Goal: Check status

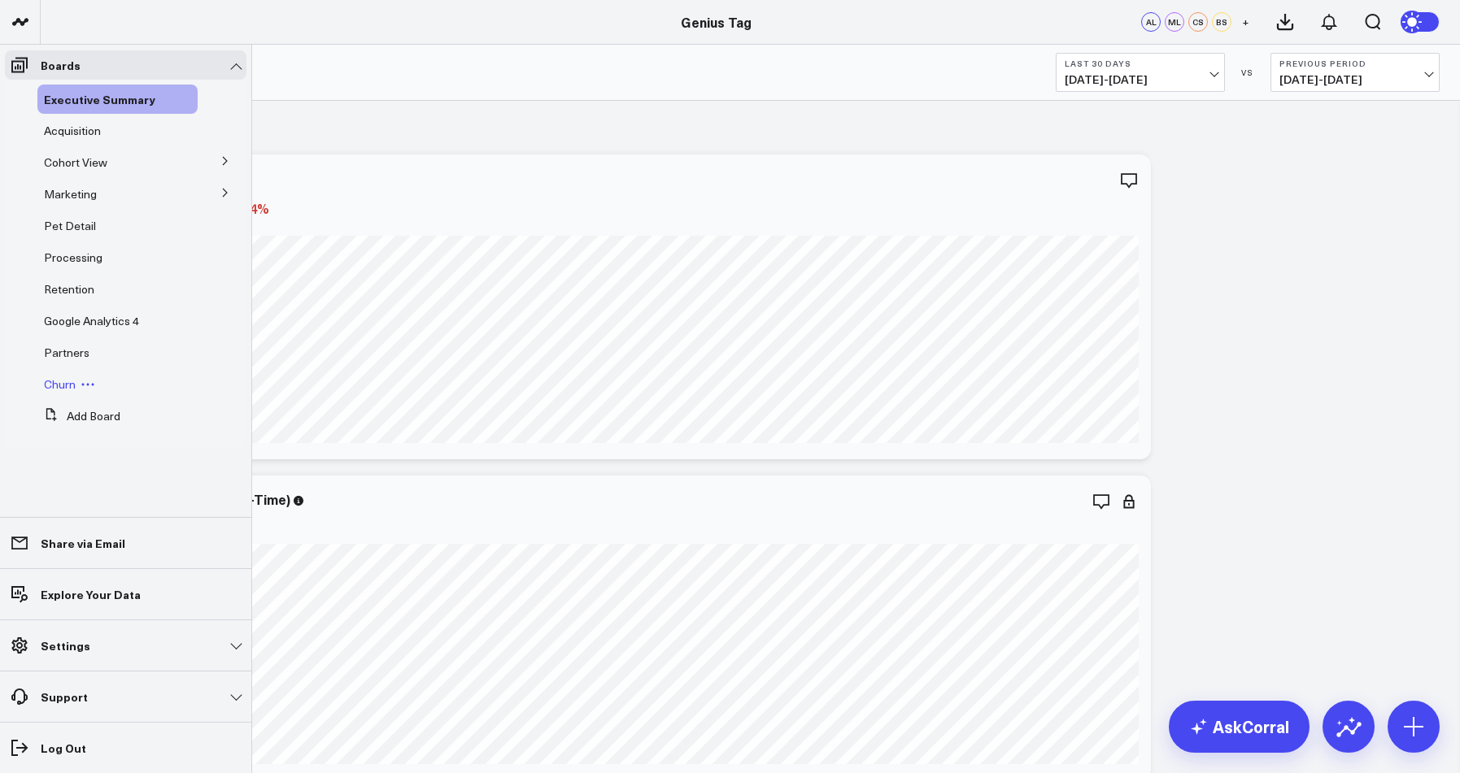
click at [63, 385] on span "Churn" at bounding box center [60, 384] width 32 height 15
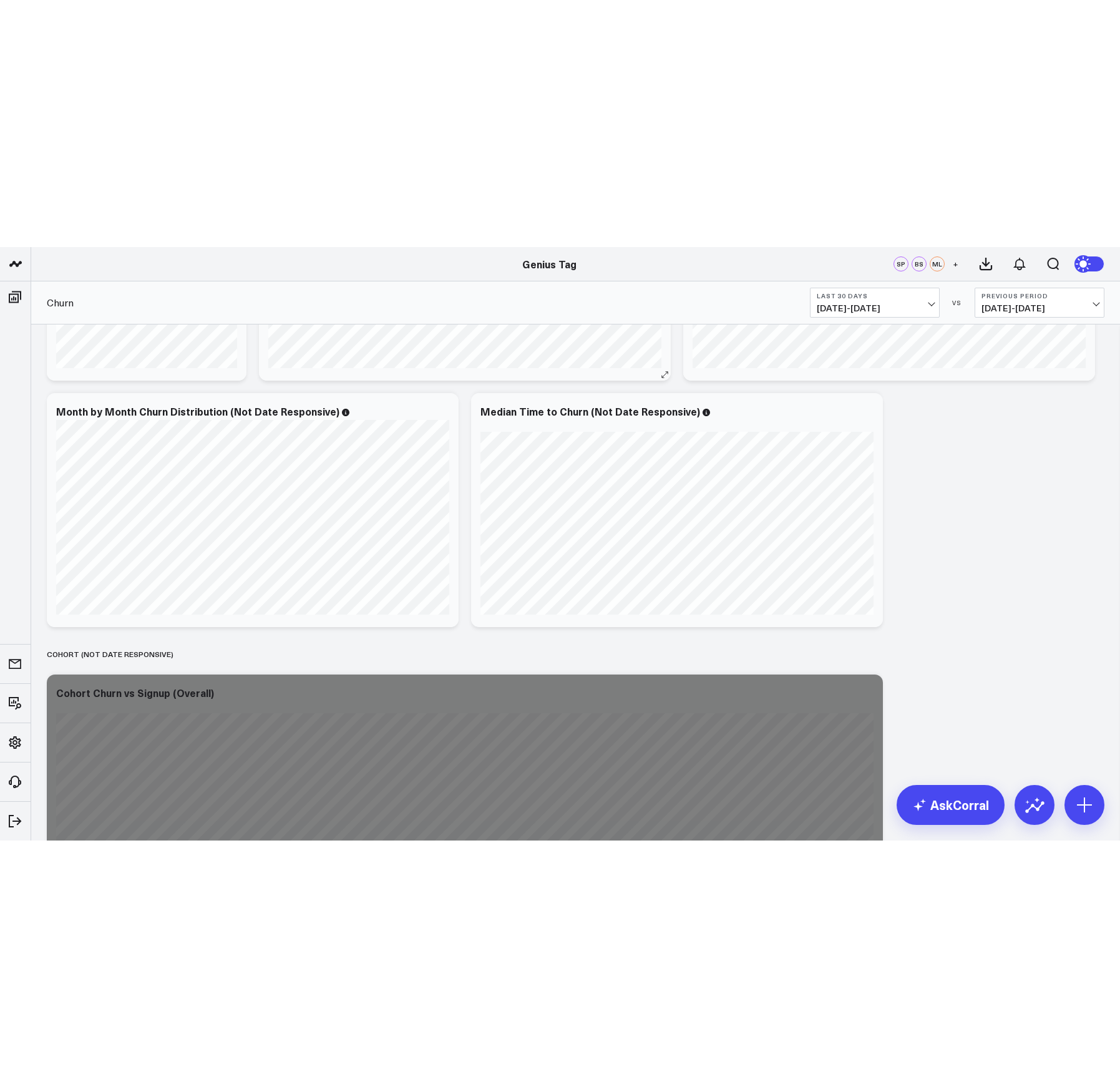
scroll to position [265, 0]
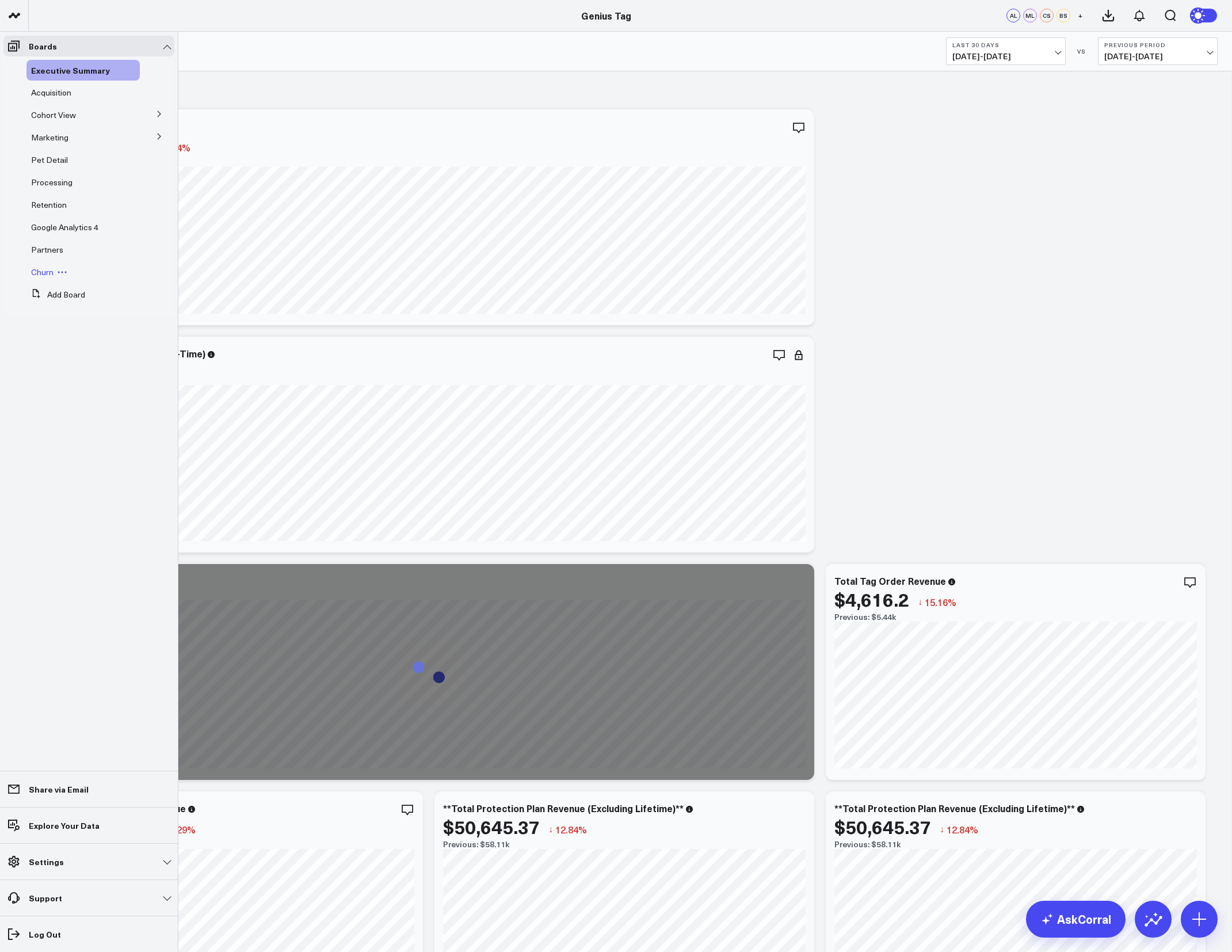
click at [42, 272] on span "Churn" at bounding box center [42, 272] width 23 height 11
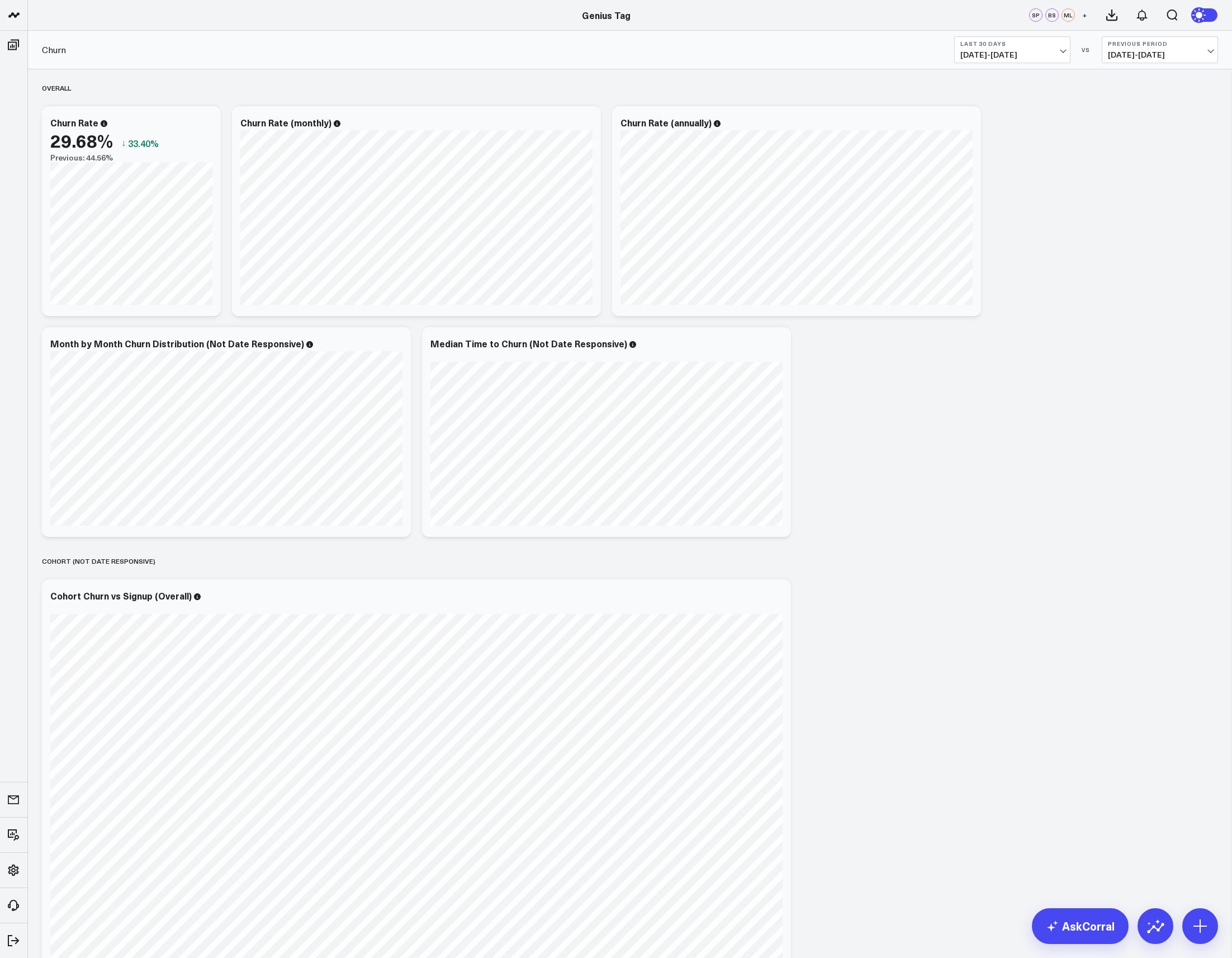
click at [998, 63] on button "Last 30 Days 07/14/25 - 08/12/25" at bounding box center [1012, 50] width 116 height 27
click at [980, 334] on link "YTD" at bounding box center [1013, 336] width 116 height 21
